Goal: Register for event/course

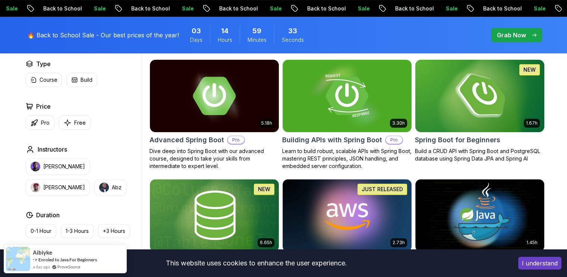
scroll to position [216, 0]
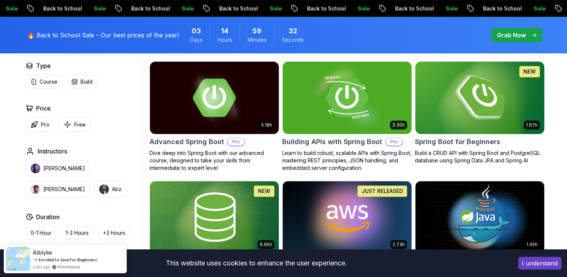
click at [449, 109] on img at bounding box center [479, 98] width 135 height 76
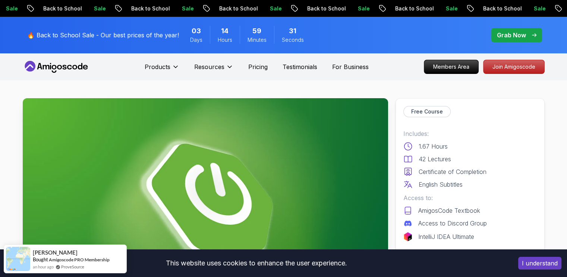
scroll to position [182, 0]
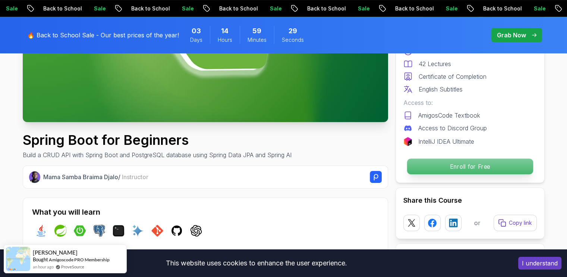
click at [426, 169] on p "Enroll for Free" at bounding box center [470, 167] width 126 height 16
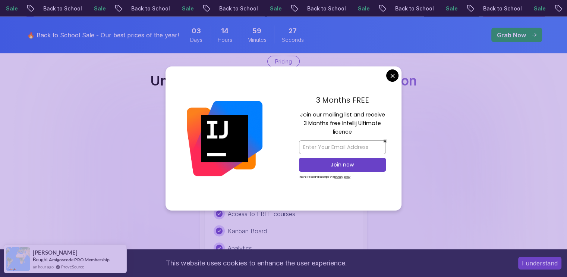
scroll to position [1521, 0]
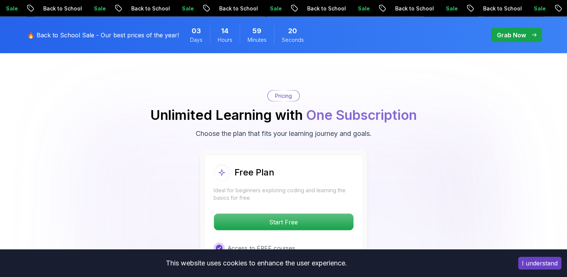
scroll to position [1486, 0]
